Goal: Complete application form

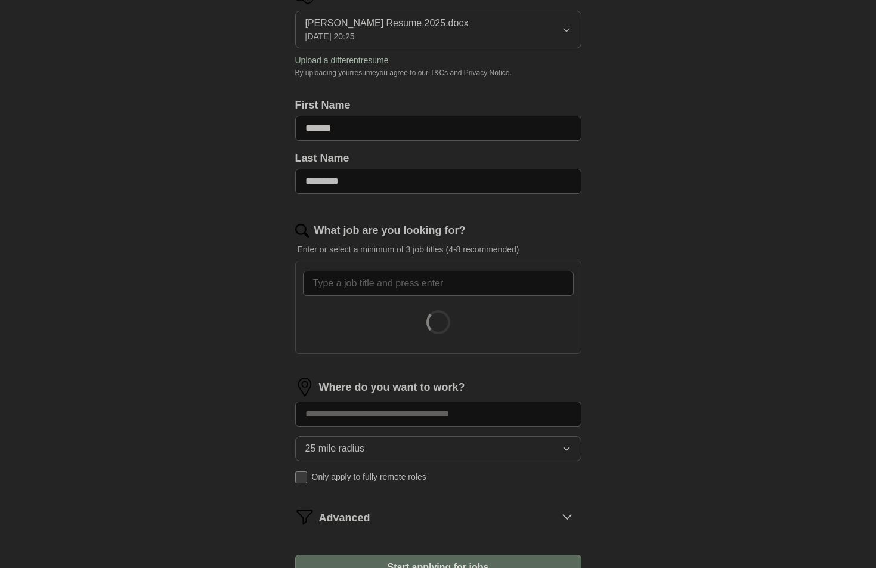
scroll to position [179, 0]
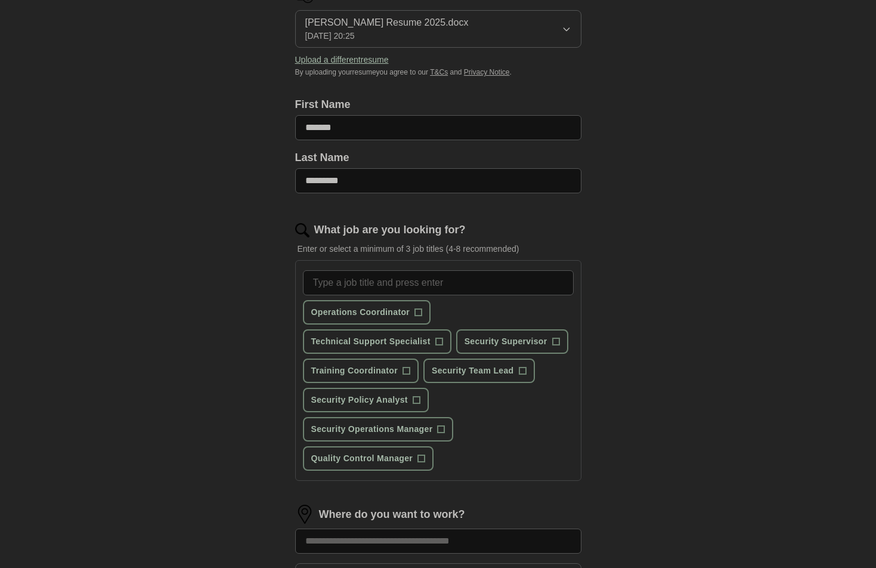
click at [190, 376] on div "ApplyIQ Let ApplyIQ do the hard work of searching and applying for jobs. Just t…" at bounding box center [438, 297] width 763 height 881
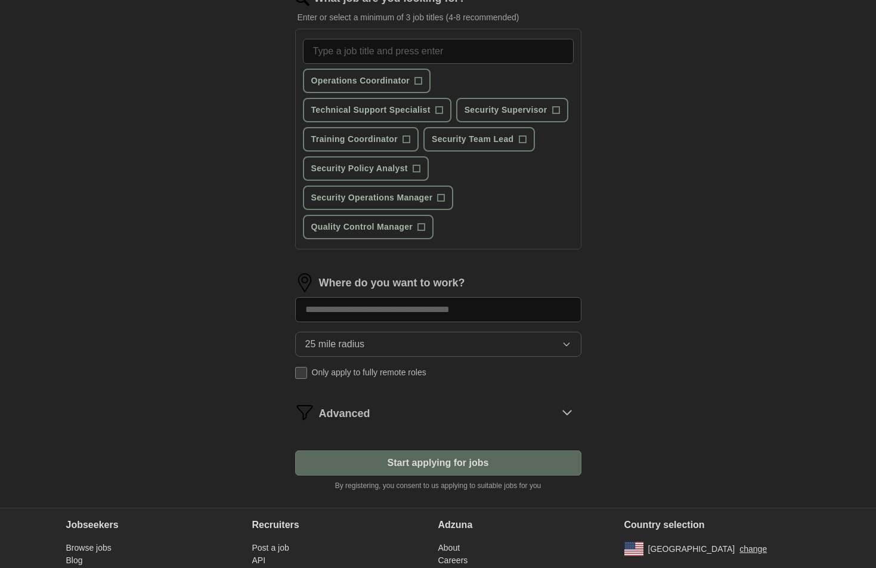
scroll to position [417, 0]
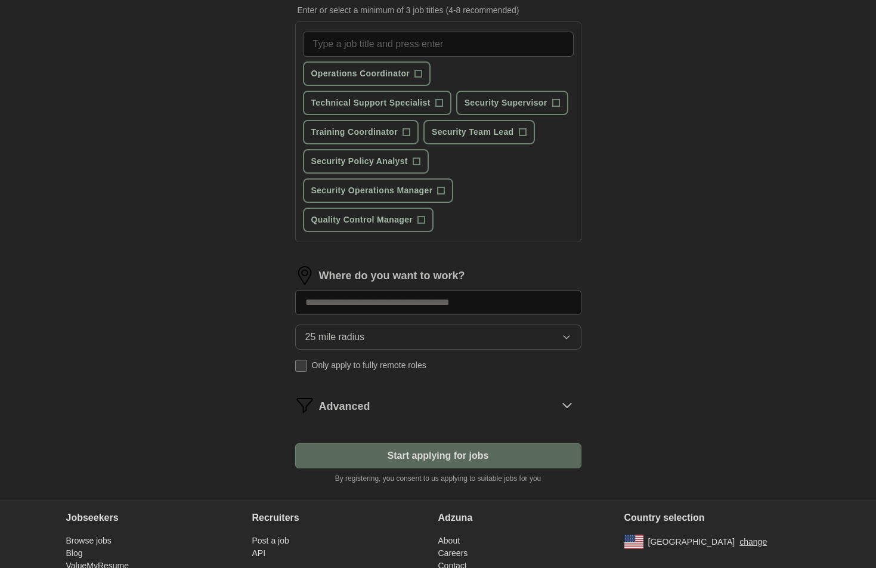
click at [426, 301] on input at bounding box center [438, 302] width 286 height 25
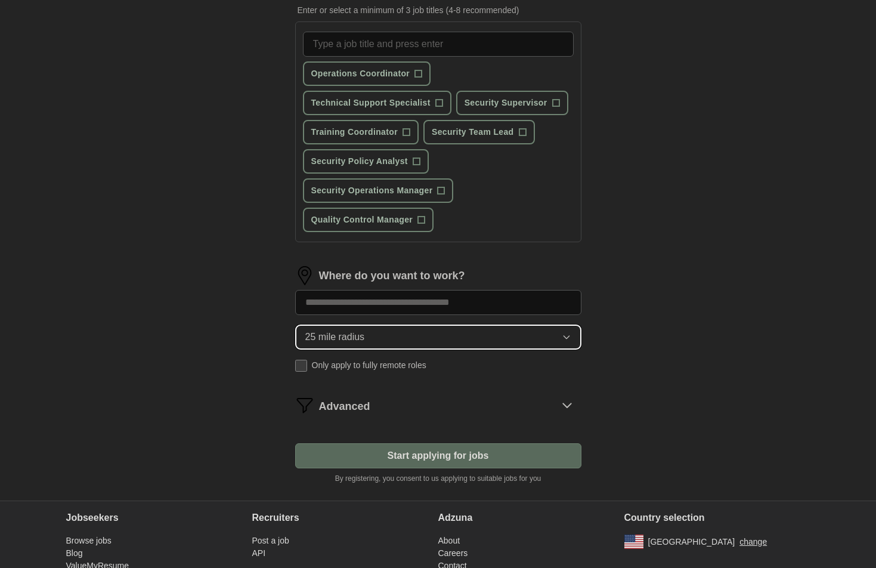
click at [411, 329] on div "Where do you want to work? 25 mile radius Only apply to fully remote roles" at bounding box center [438, 323] width 286 height 115
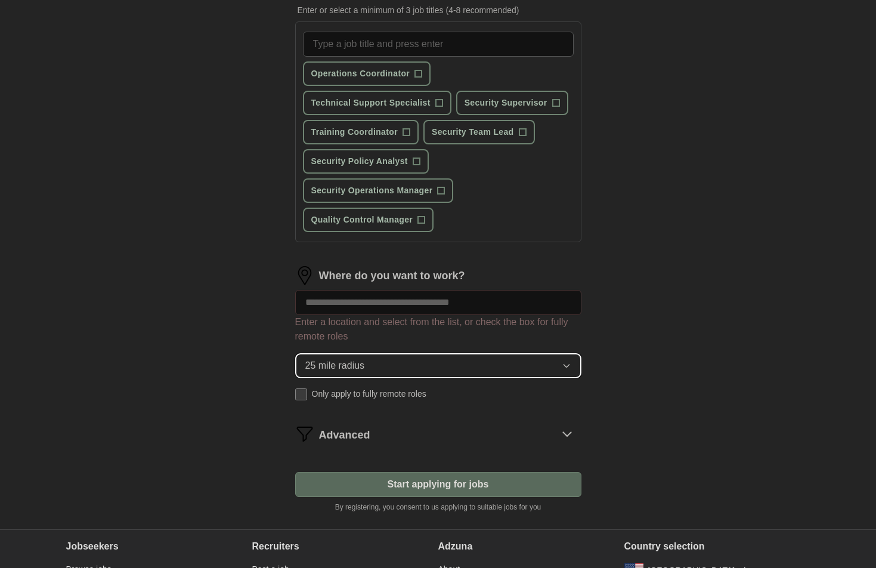
click at [399, 363] on button "25 mile radius" at bounding box center [438, 365] width 286 height 25
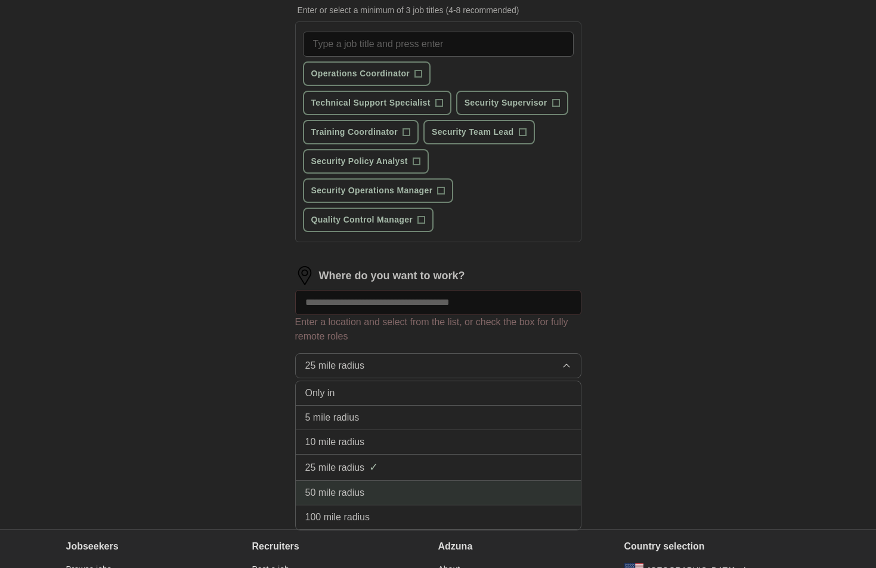
click at [381, 488] on div "50 mile radius" at bounding box center [438, 492] width 266 height 14
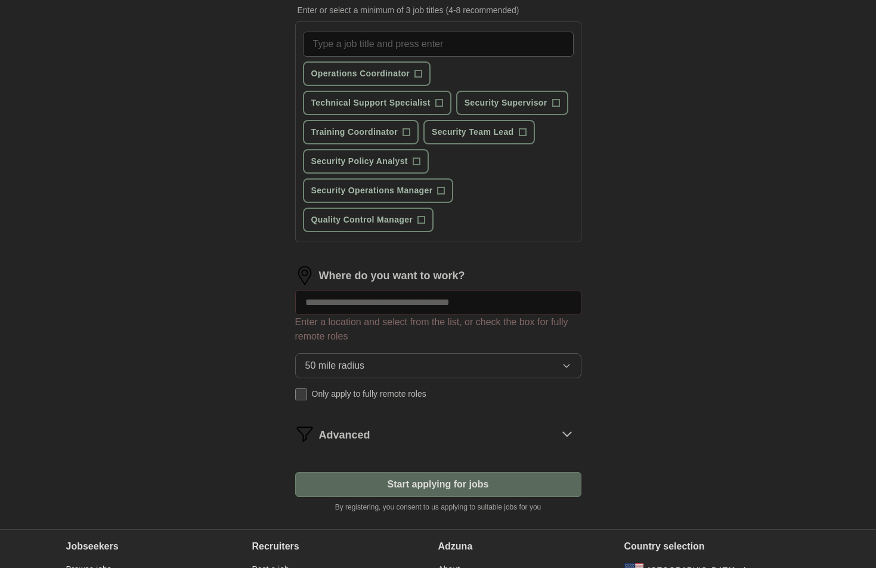
click at [383, 291] on input at bounding box center [438, 302] width 286 height 25
type input "*****"
click at [143, 347] on div "ApplyIQ Let ApplyIQ do the hard work of searching and applying for jobs. Just t…" at bounding box center [438, 74] width 763 height 910
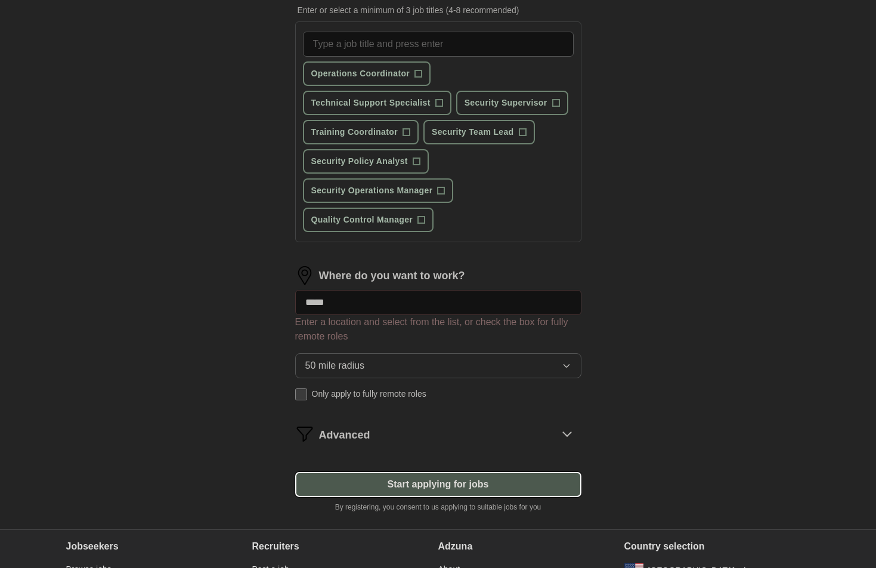
click at [435, 479] on button "Start applying for jobs" at bounding box center [438, 484] width 286 height 25
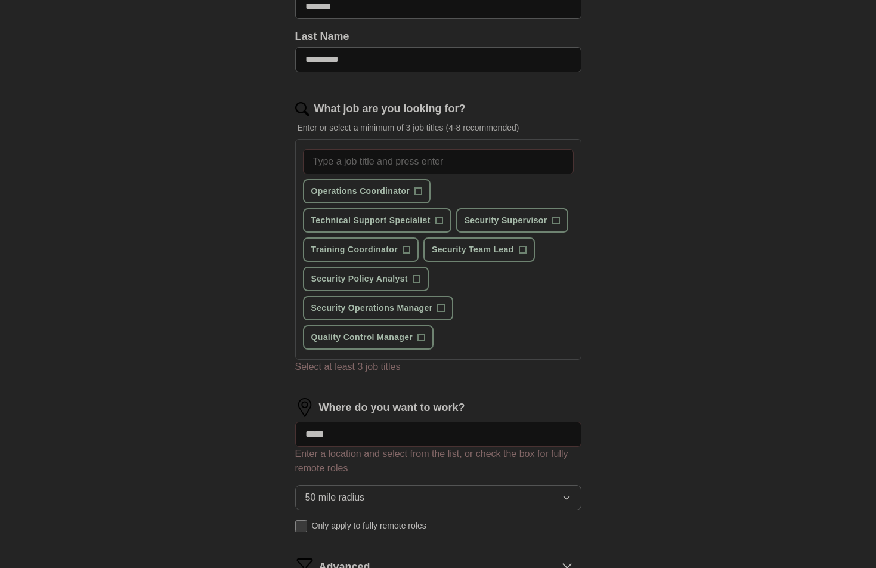
scroll to position [298, 0]
click at [384, 311] on span "Security Operations Manager" at bounding box center [372, 309] width 122 height 13
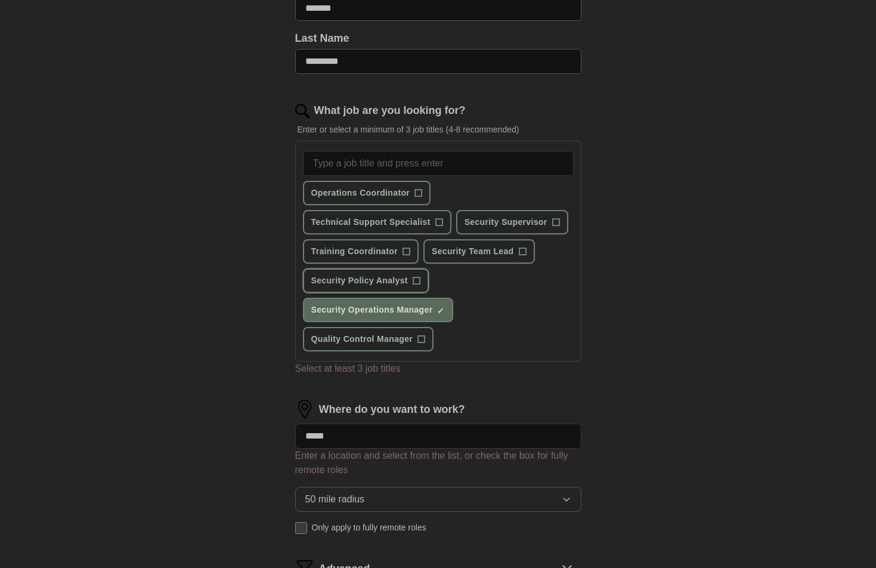
click at [371, 281] on span "Security Policy Analyst" at bounding box center [359, 280] width 97 height 13
click at [517, 226] on span "Security Supervisor" at bounding box center [505, 222] width 83 height 13
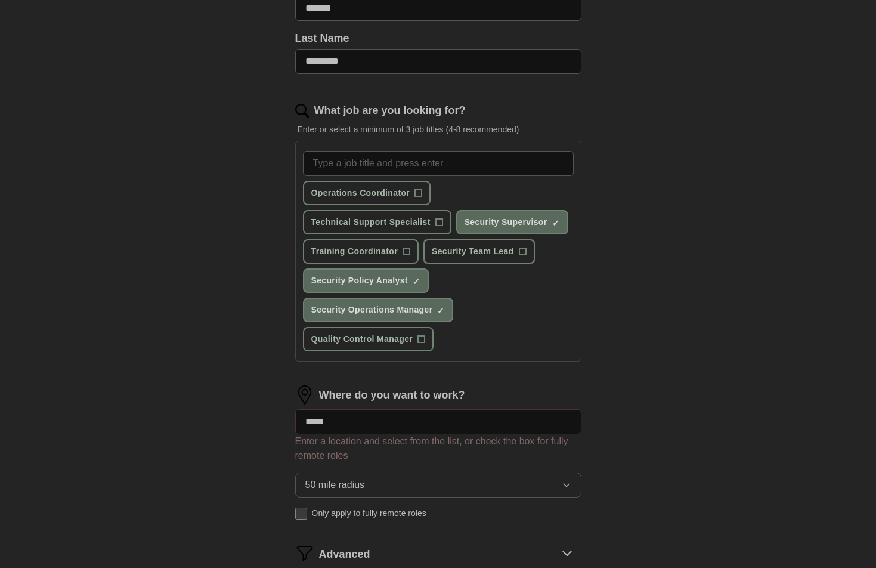
click at [484, 251] on span "Security Team Lead" at bounding box center [473, 251] width 82 height 13
click at [364, 191] on span "Operations Coordinator" at bounding box center [360, 193] width 99 height 13
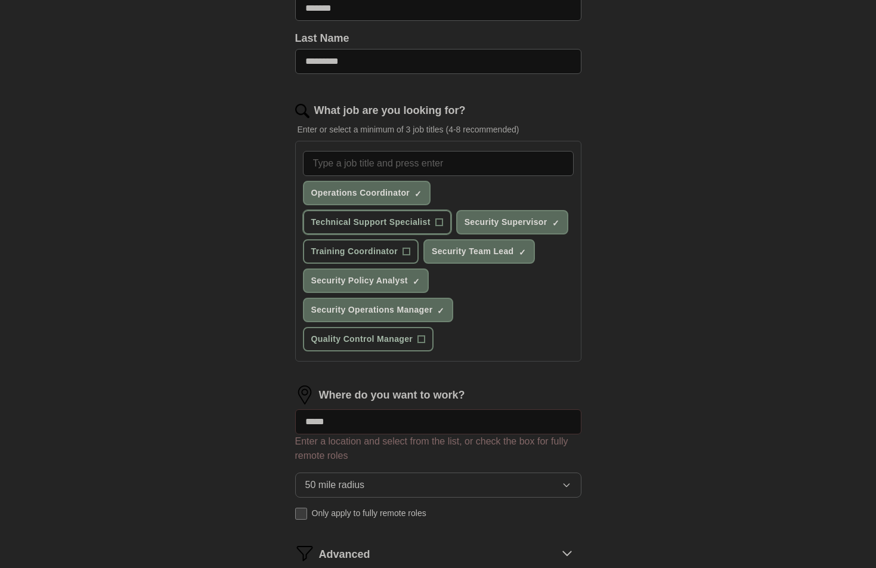
click at [367, 224] on span "Technical Support Specialist" at bounding box center [370, 222] width 119 height 13
click at [391, 227] on span "Technical Support Specialist" at bounding box center [370, 222] width 119 height 13
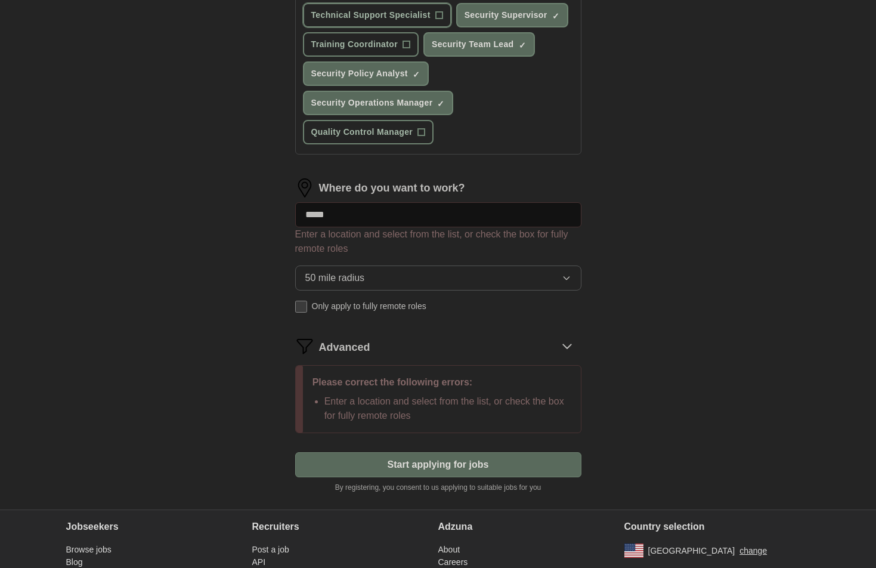
scroll to position [537, 0]
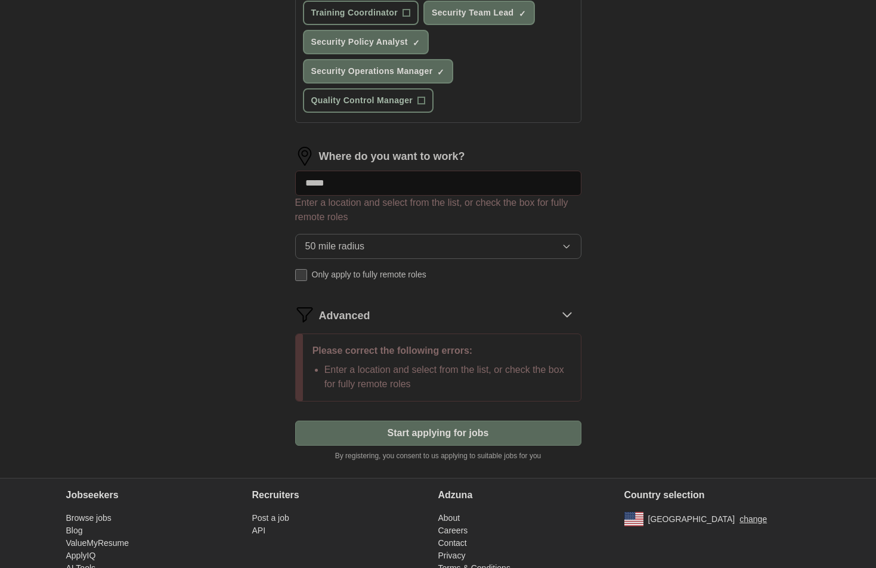
click at [357, 184] on input "*****" at bounding box center [438, 183] width 286 height 25
drag, startPoint x: 361, startPoint y: 178, endPoint x: 259, endPoint y: 187, distance: 102.4
click at [259, 187] on div "Let ApplyIQ do the hard work of searching and applying for jobs. Just tell us w…" at bounding box center [438, 22] width 382 height 911
type input "*******"
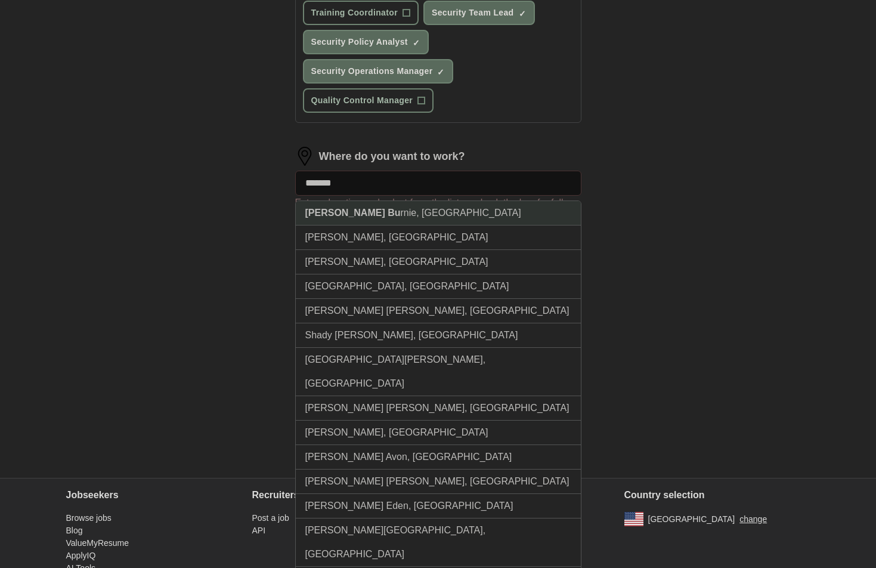
click at [359, 217] on li "[PERSON_NAME] rnie, [GEOGRAPHIC_DATA]" at bounding box center [438, 213] width 285 height 24
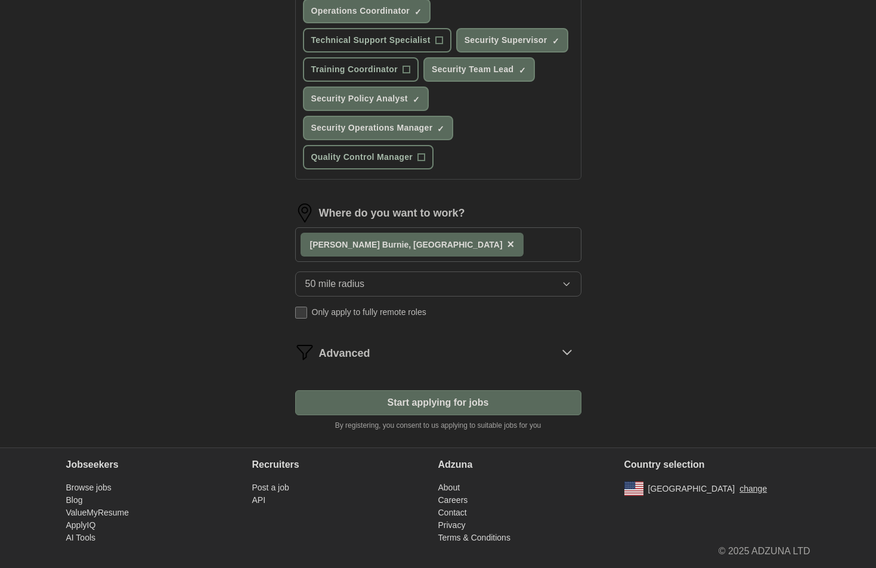
click at [186, 258] on div "ApplyIQ Let ApplyIQ do the hard work of searching and applying for jobs. Just t…" at bounding box center [438, 1] width 763 height 891
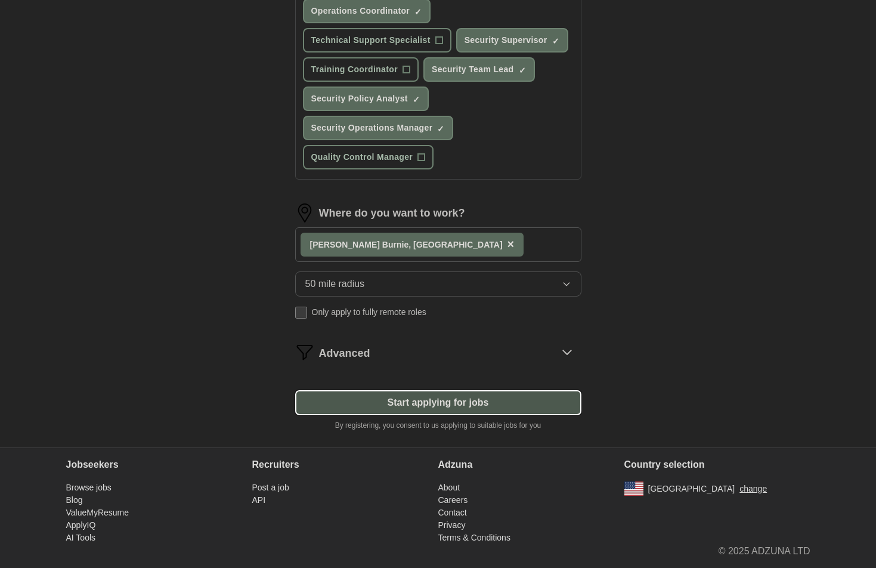
click at [419, 399] on button "Start applying for jobs" at bounding box center [438, 402] width 286 height 25
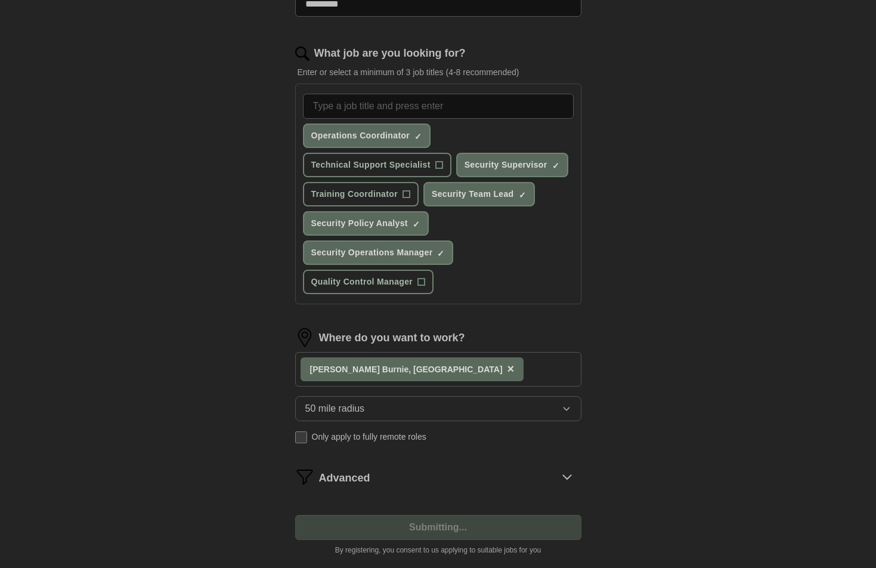
select select "**"
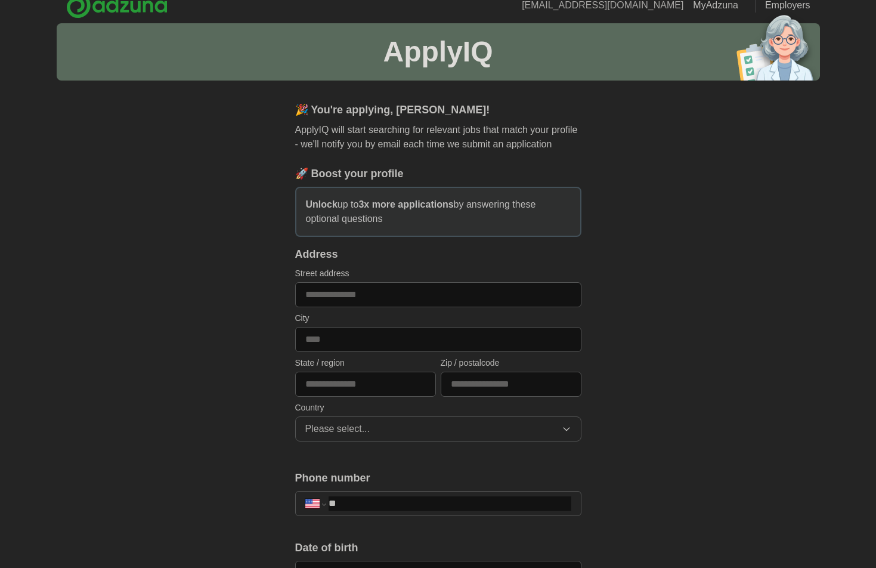
scroll to position [0, 0]
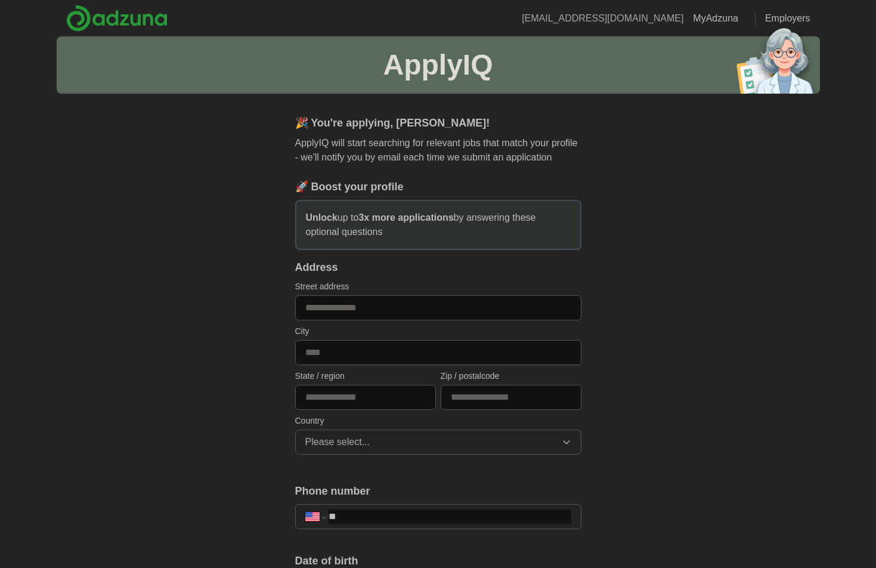
click at [175, 260] on div "**********" at bounding box center [438, 579] width 763 height 1086
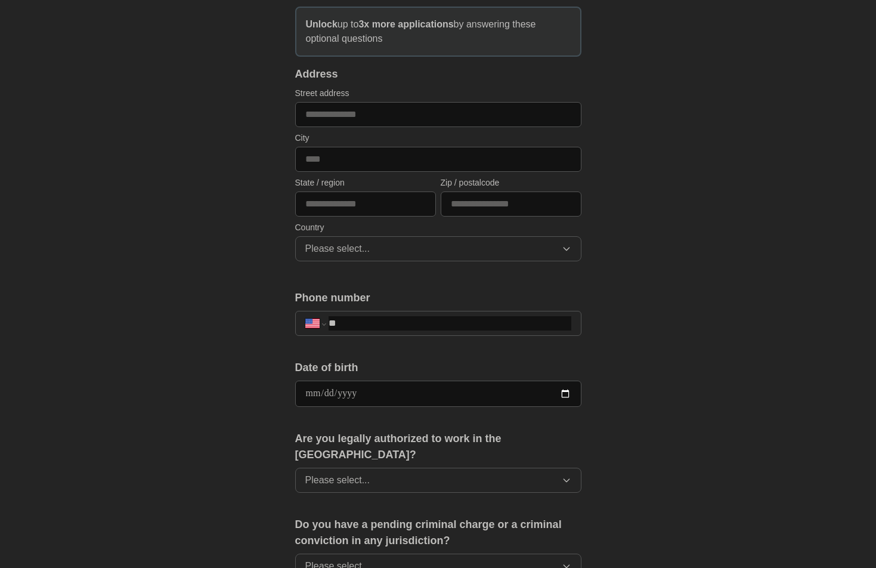
scroll to position [239, 0]
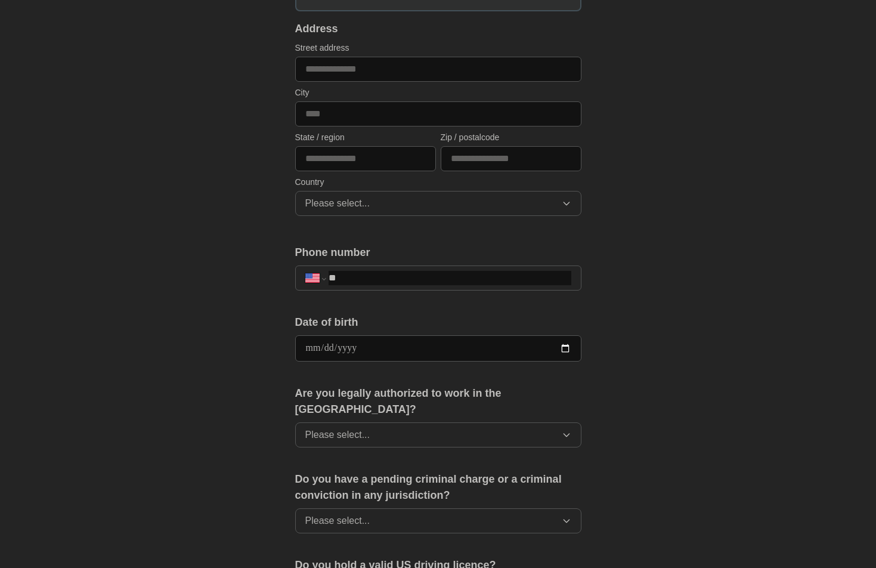
click at [399, 277] on input "**" at bounding box center [450, 278] width 242 height 14
type input "**********"
click at [423, 339] on input "date" at bounding box center [438, 348] width 286 height 26
click at [567, 343] on input "date" at bounding box center [438, 348] width 286 height 26
type input "**********"
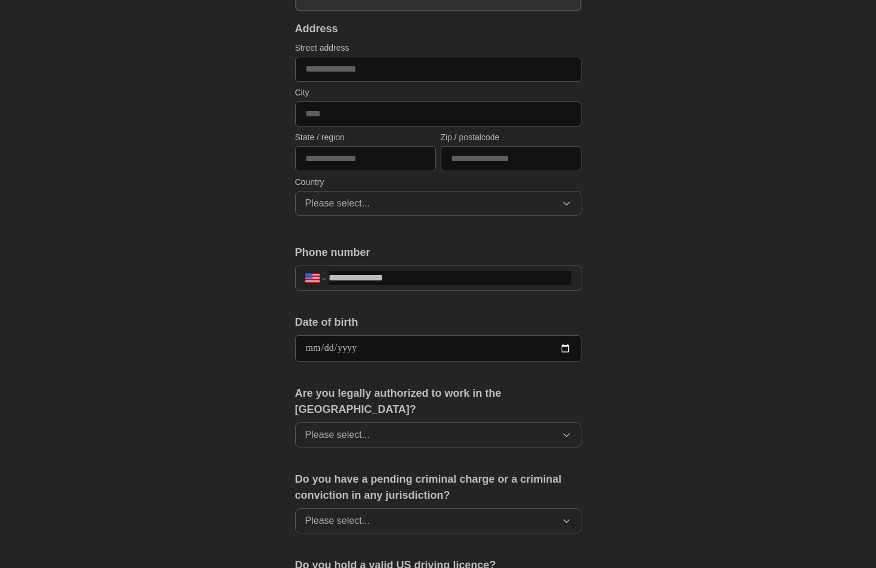
click at [678, 404] on div "**********" at bounding box center [438, 341] width 763 height 1086
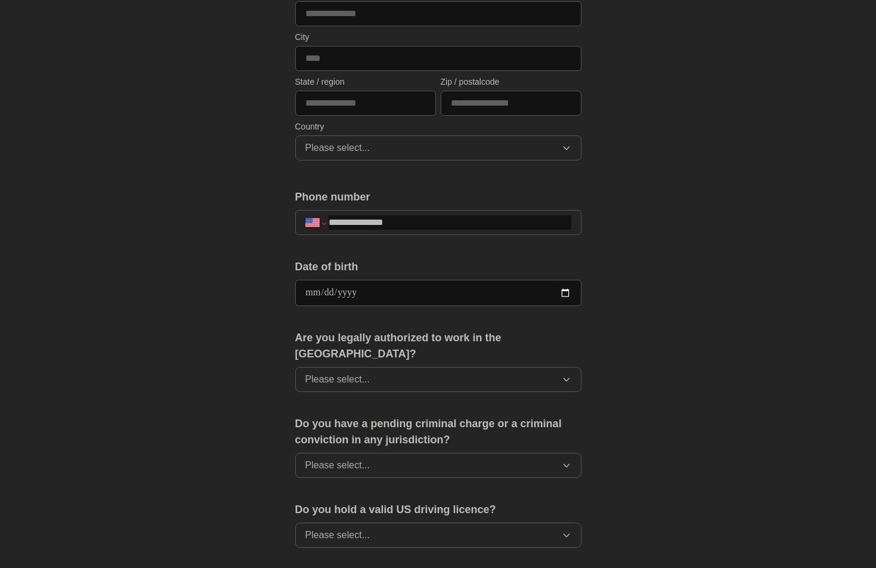
scroll to position [298, 0]
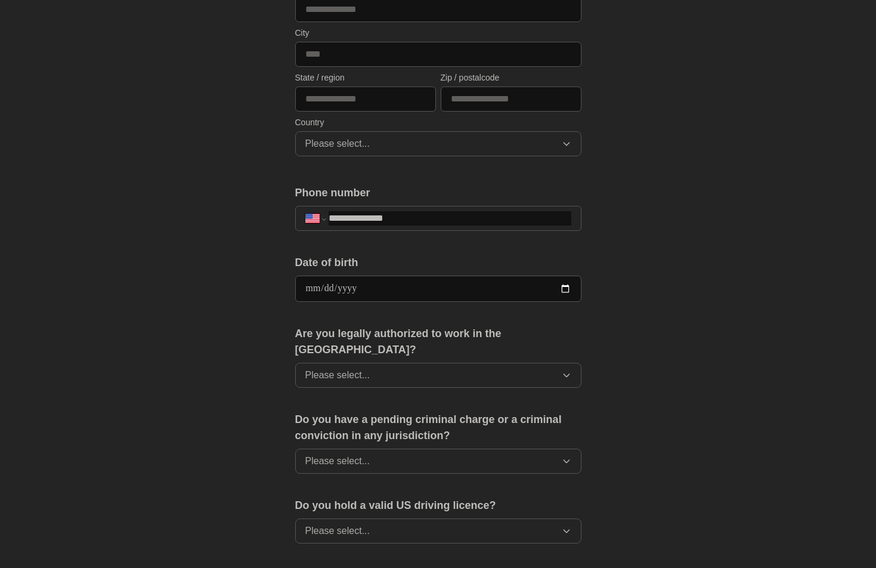
click at [504, 373] on div "Are you legally authorized to work in the [GEOGRAPHIC_DATA]? Please select..." at bounding box center [438, 362] width 286 height 72
click at [493, 366] on button "Please select..." at bounding box center [438, 375] width 286 height 25
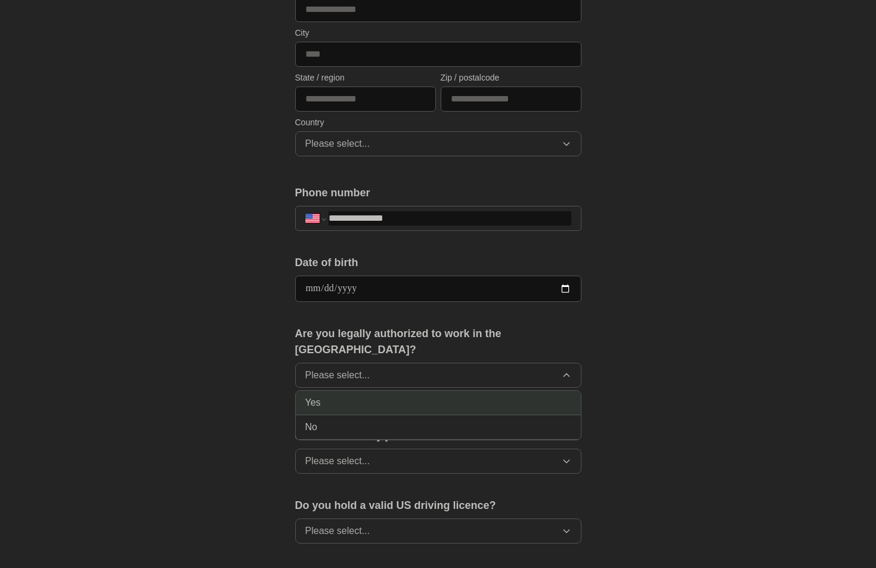
click at [400, 395] on li "Yes" at bounding box center [438, 403] width 285 height 24
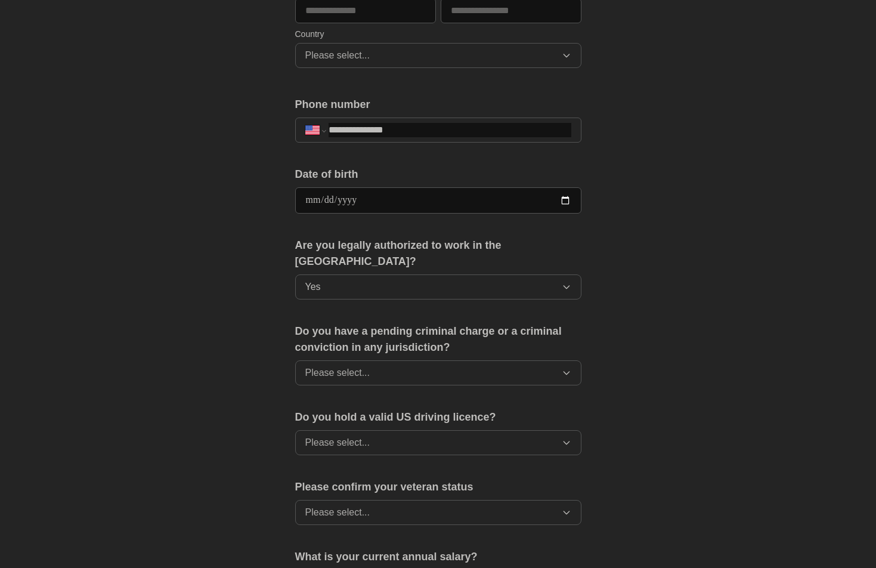
scroll to position [417, 0]
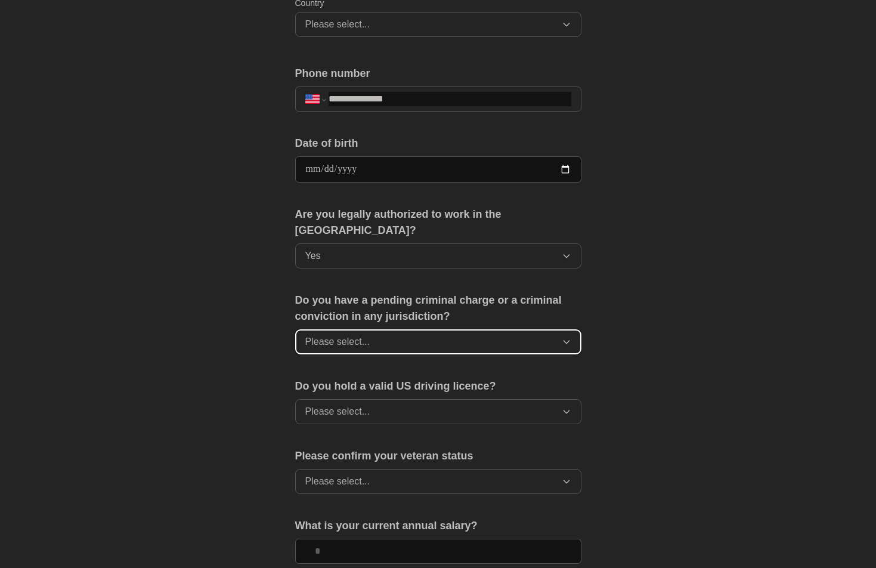
click at [356, 335] on span "Please select..." at bounding box center [337, 342] width 65 height 14
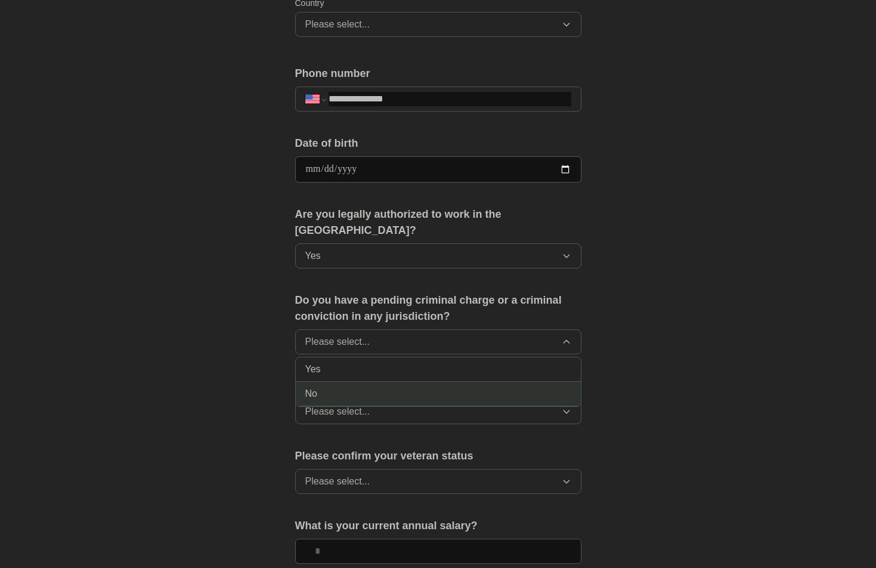
click at [319, 386] on div "No" at bounding box center [438, 393] width 266 height 14
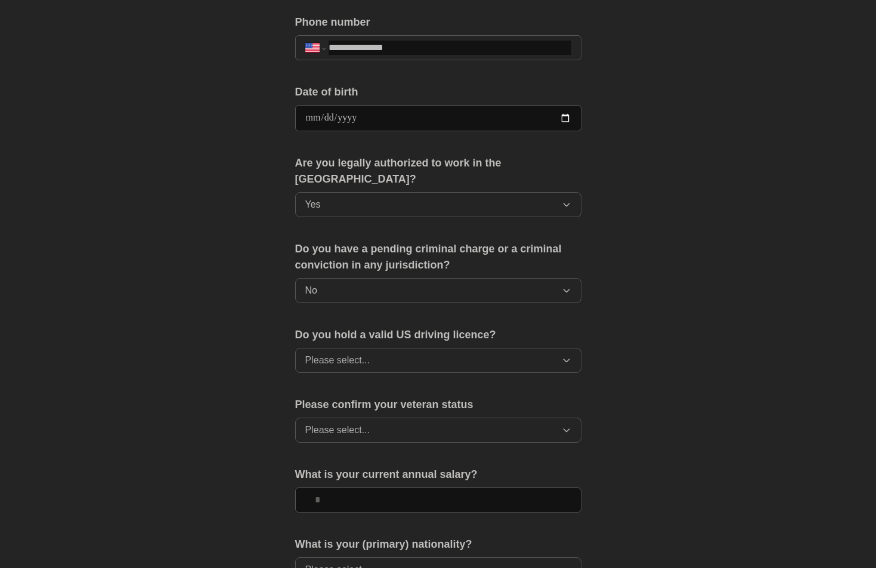
scroll to position [477, 0]
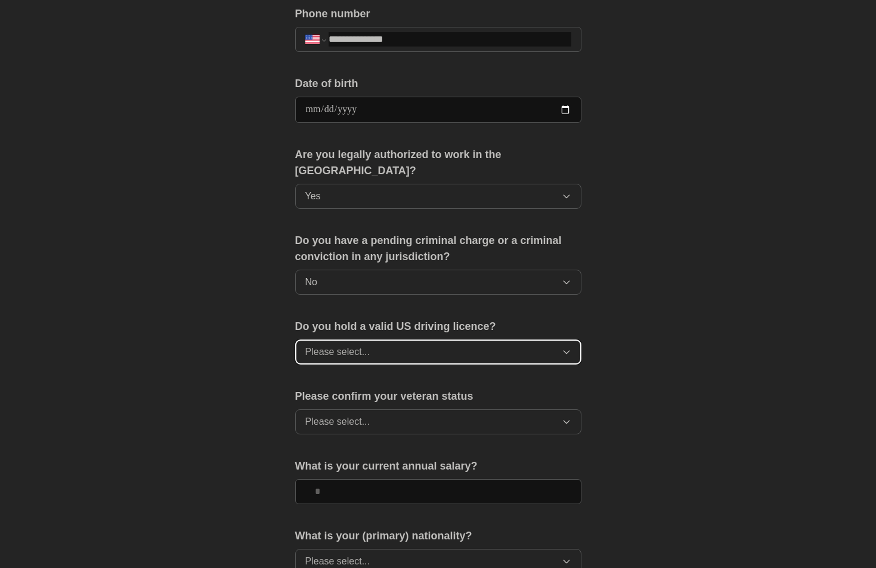
drag, startPoint x: 392, startPoint y: 326, endPoint x: 376, endPoint y: 346, distance: 25.8
click at [392, 339] on button "Please select..." at bounding box center [438, 351] width 286 height 25
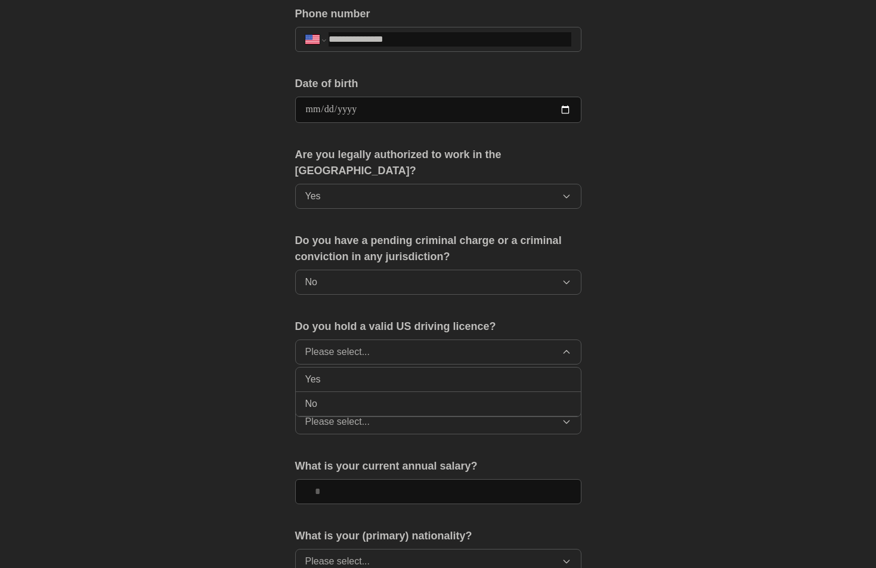
click at [335, 372] on div "Yes" at bounding box center [438, 379] width 266 height 14
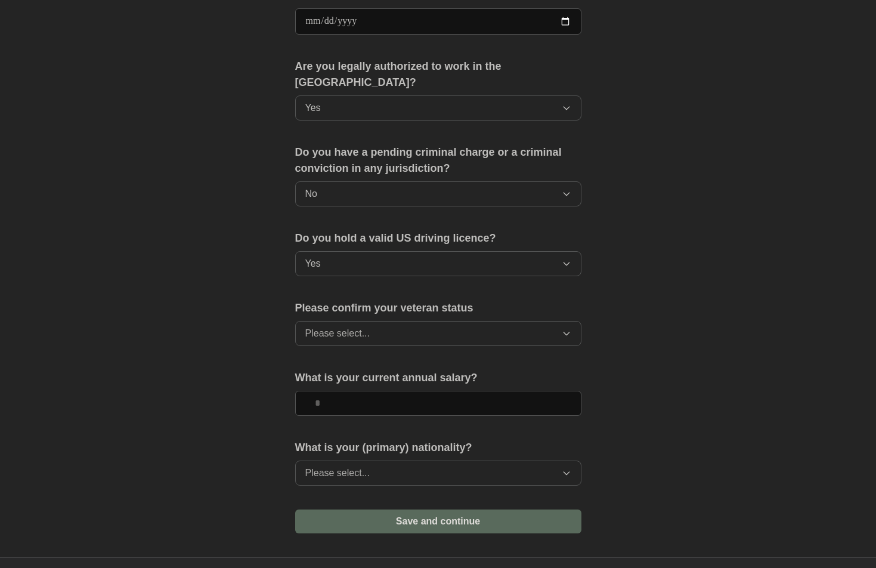
scroll to position [596, 0]
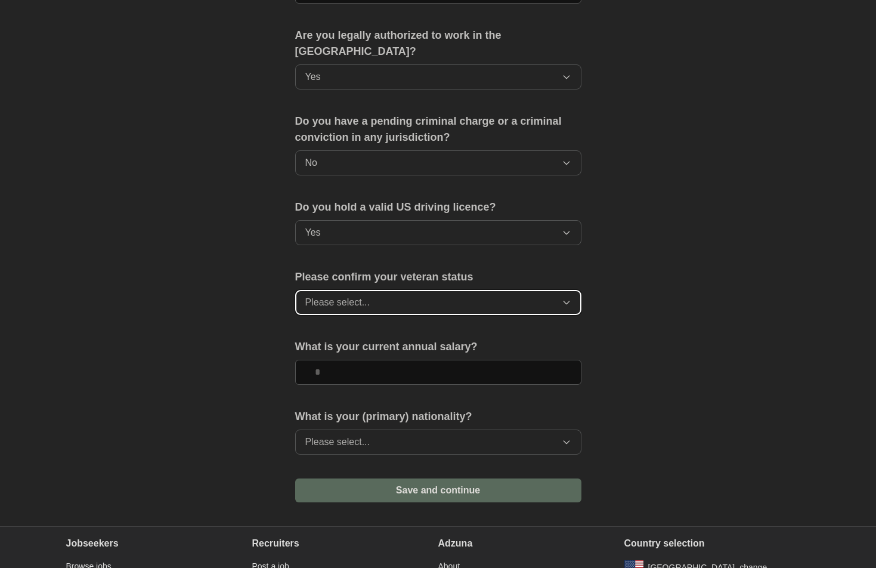
click at [386, 290] on button "Please select..." at bounding box center [438, 302] width 286 height 25
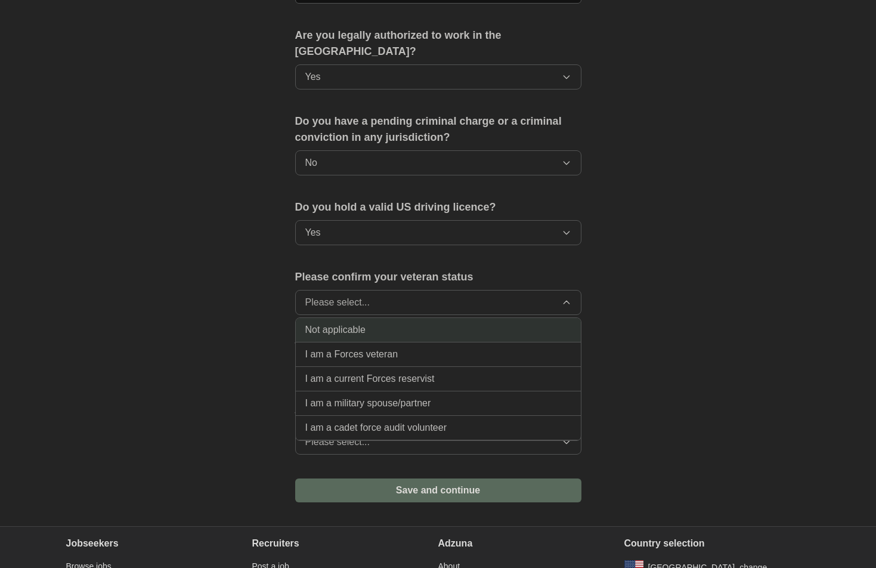
click at [469, 321] on li "Not applicable" at bounding box center [438, 330] width 285 height 24
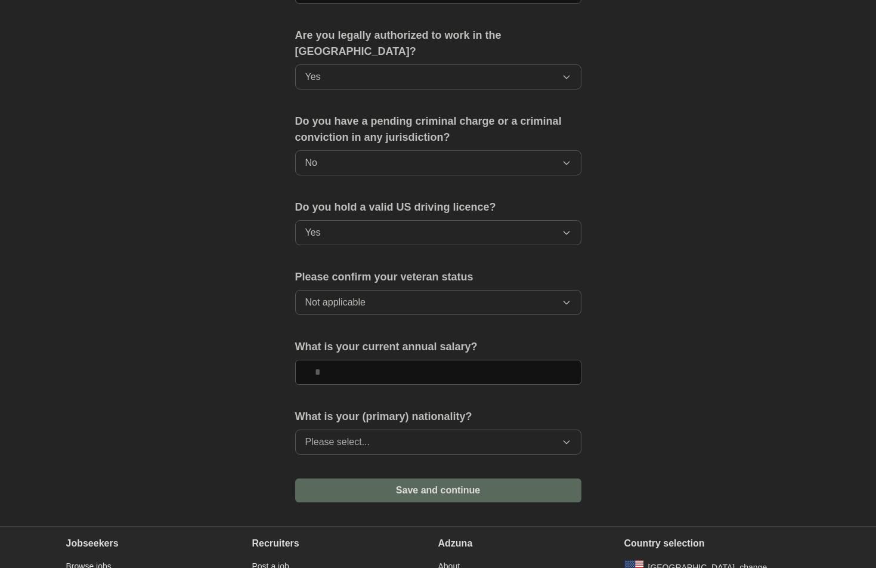
click at [365, 363] on input "text" at bounding box center [438, 372] width 286 height 25
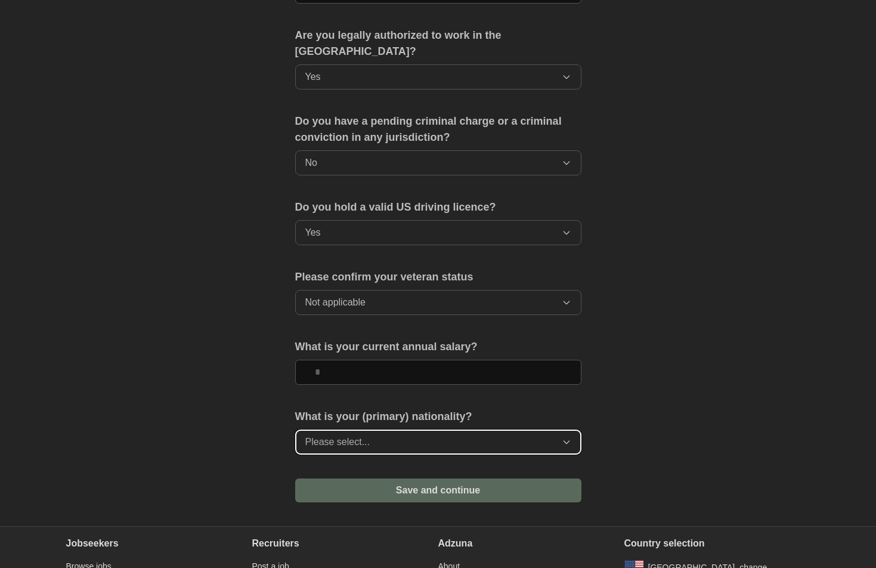
click at [364, 435] on span "Please select..." at bounding box center [337, 442] width 65 height 14
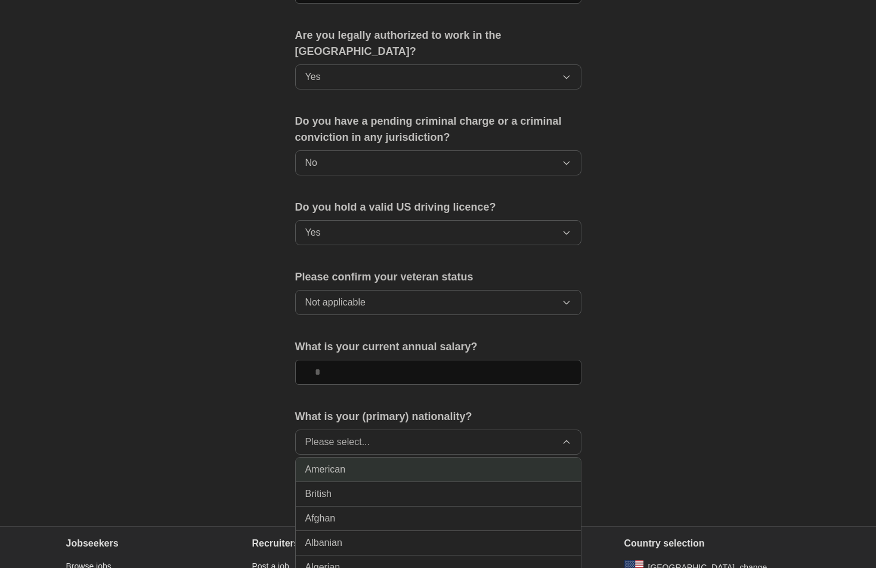
click at [355, 462] on div "American" at bounding box center [438, 469] width 266 height 14
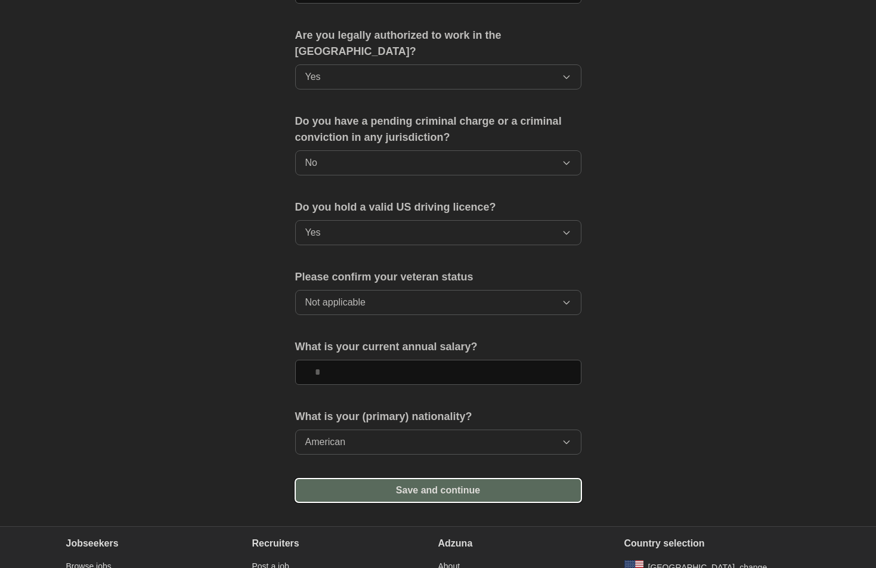
click at [361, 478] on button "Save and continue" at bounding box center [438, 490] width 286 height 24
